Goal: Task Accomplishment & Management: Complete application form

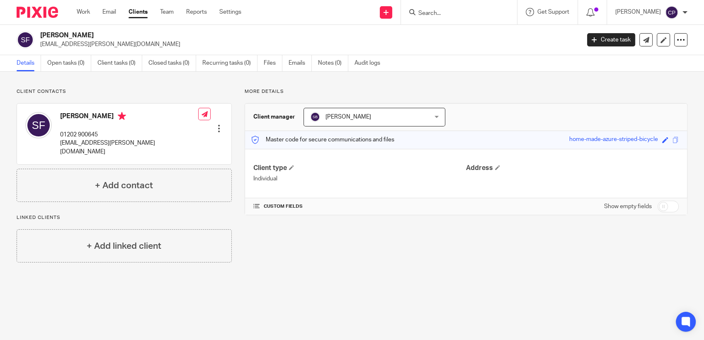
click at [436, 12] on input "Search" at bounding box center [455, 13] width 75 height 7
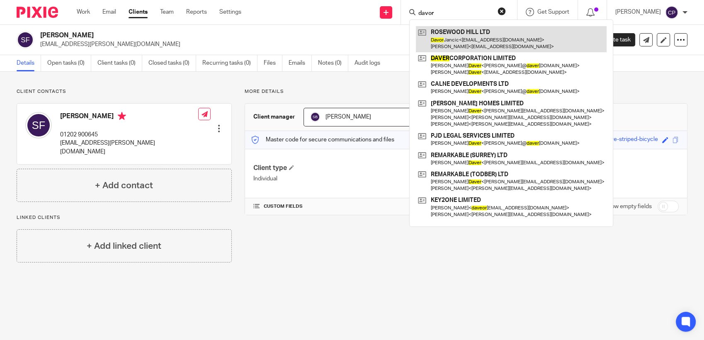
type input "davor"
click at [463, 48] on link at bounding box center [511, 39] width 191 height 26
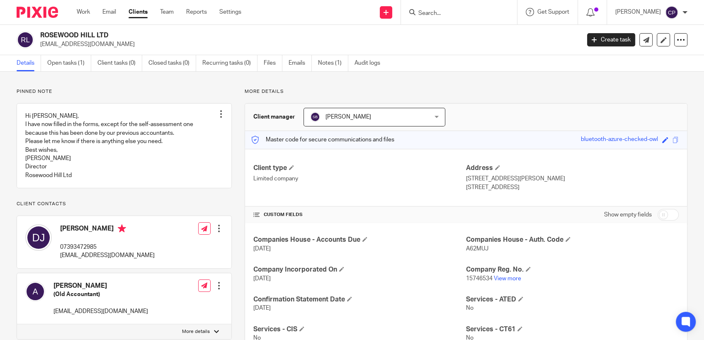
drag, startPoint x: 39, startPoint y: 47, endPoint x: 112, endPoint y: 47, distance: 72.6
click at [112, 47] on div "ROSEWOOD HILL LTD office@rosewoodhill.co.uk" at bounding box center [296, 39] width 558 height 17
drag, startPoint x: 112, startPoint y: 47, endPoint x: 97, endPoint y: 45, distance: 14.3
copy p "[EMAIL_ADDRESS][DOMAIN_NAME]"
click at [595, 44] on link "Create task" at bounding box center [611, 39] width 48 height 13
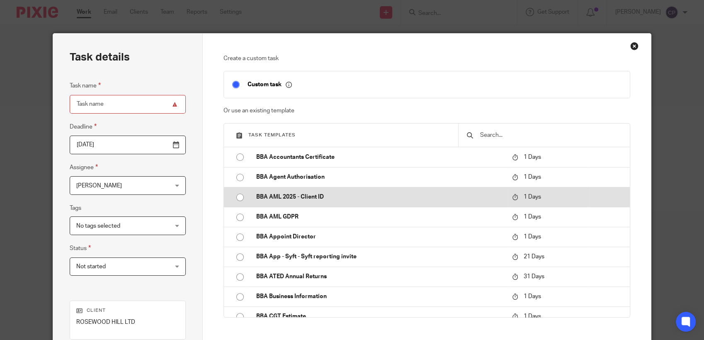
click at [236, 200] on input "radio" at bounding box center [240, 197] width 16 height 16
type input "[DATE]"
type input "BBA AML 2025 - Client ID"
checkbox input "false"
radio input "false"
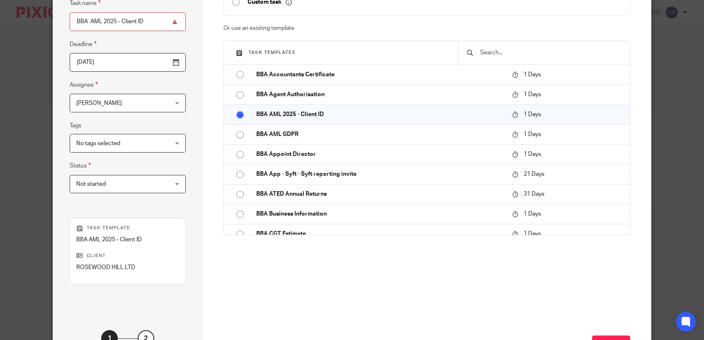
scroll to position [149, 0]
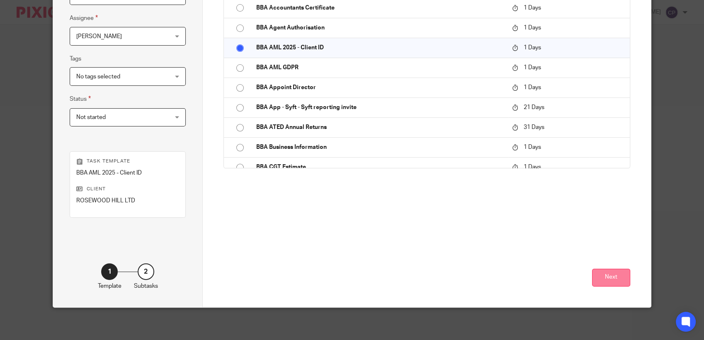
click at [599, 281] on button "Next" at bounding box center [611, 278] width 38 height 18
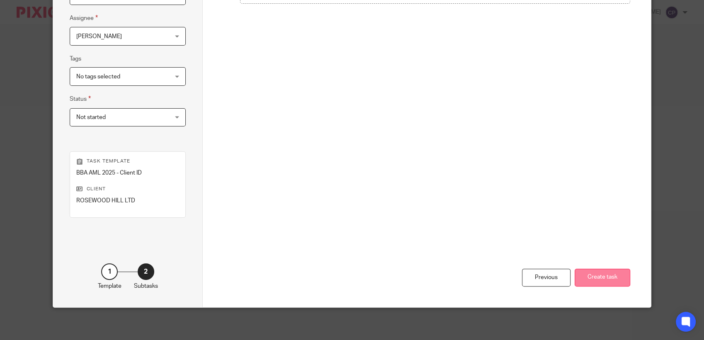
click at [607, 277] on button "Create task" at bounding box center [603, 278] width 56 height 18
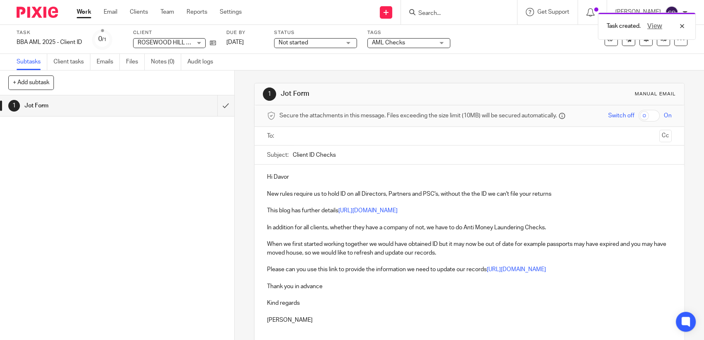
paste input "[EMAIL_ADDRESS][DOMAIN_NAME]"
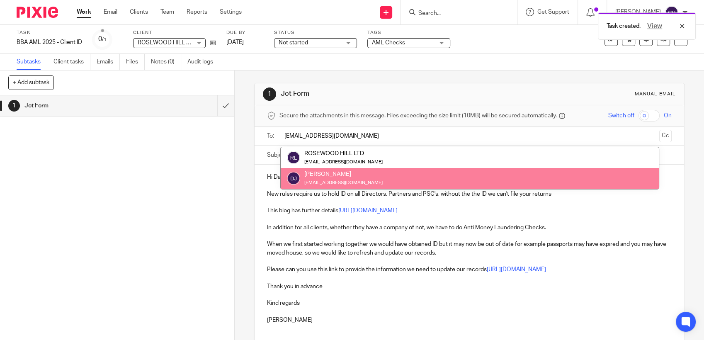
type input "[EMAIL_ADDRESS][DOMAIN_NAME]"
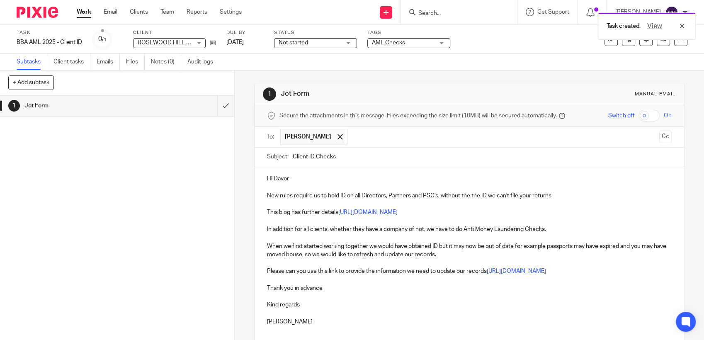
click at [250, 190] on div "1 Jot Form Manual email Secure the attachments in this message. Files exceeding…" at bounding box center [469, 205] width 469 height 270
drag, startPoint x: 271, startPoint y: 180, endPoint x: 315, endPoint y: 182, distance: 44.0
click at [315, 182] on p "Hi Davor" at bounding box center [469, 179] width 405 height 8
click at [284, 177] on p "Hi Cherl" at bounding box center [469, 179] width 405 height 8
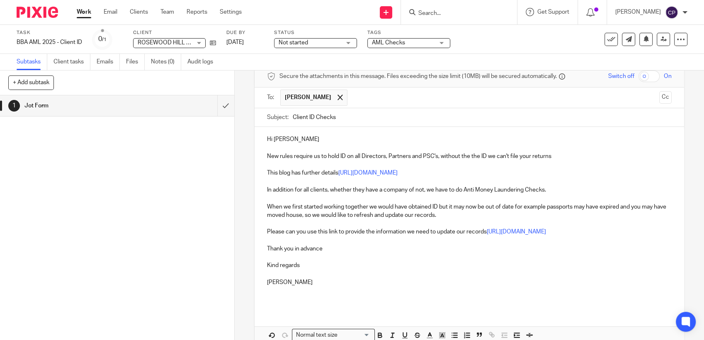
scroll to position [83, 0]
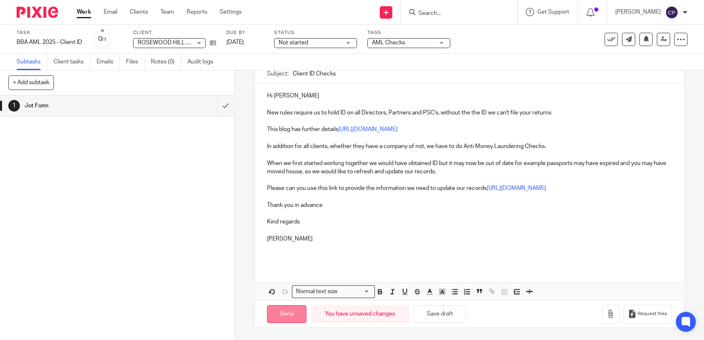
click at [295, 311] on input "Send" at bounding box center [286, 314] width 39 height 18
type input "Sent"
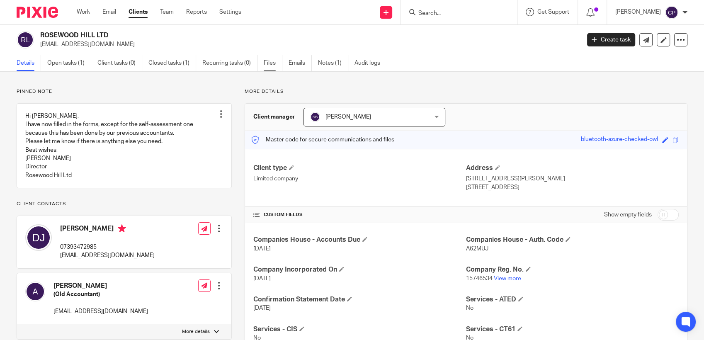
click at [268, 65] on link "Files" at bounding box center [273, 63] width 19 height 16
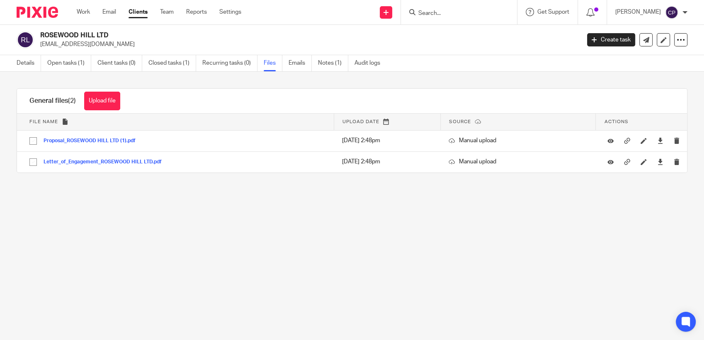
click at [441, 17] on div at bounding box center [459, 12] width 116 height 24
click at [441, 14] on input "Search" at bounding box center [455, 13] width 75 height 7
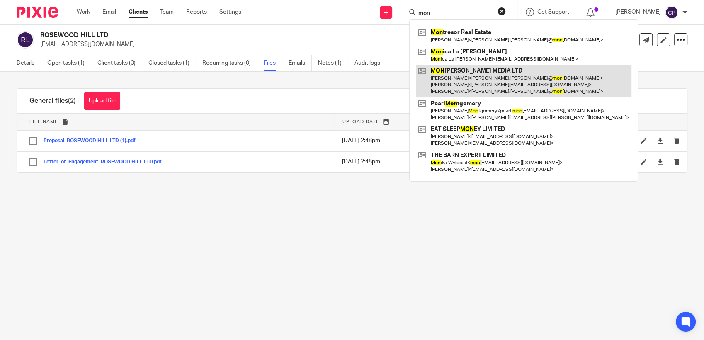
type input "mon"
click at [454, 86] on link at bounding box center [524, 81] width 216 height 33
